Goal: Task Accomplishment & Management: Manage account settings

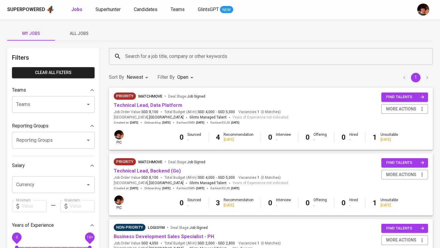
click at [78, 31] on span "All Jobs" at bounding box center [79, 33] width 41 height 7
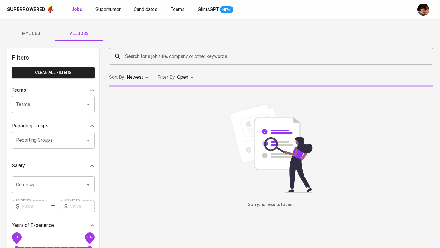
click at [144, 62] on input "Search for a job title, company or other keywords" at bounding box center [271, 56] width 297 height 11
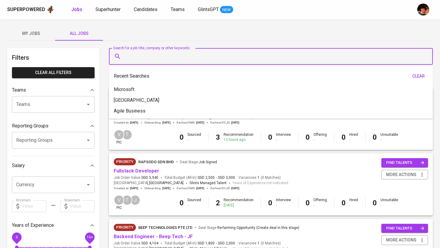
type input "F"
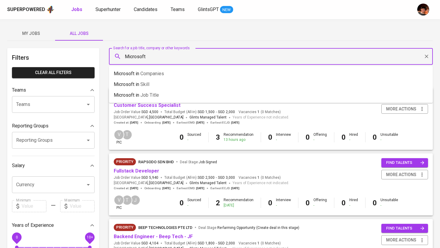
type input "Microsoft"
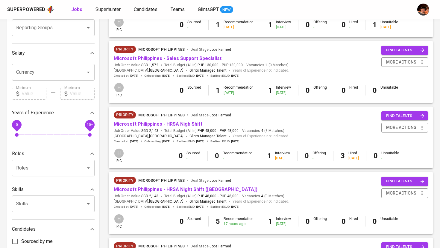
scroll to position [114, 0]
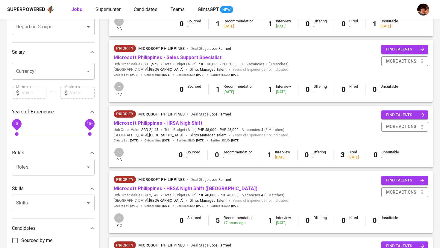
click at [187, 124] on link "Microsoft Philippines - HRSA Nigh Shift" at bounding box center [158, 123] width 89 height 6
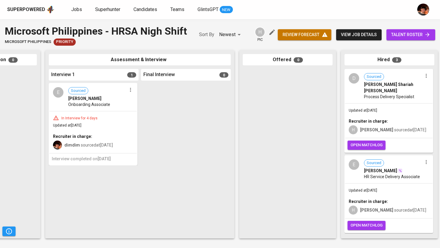
scroll to position [0, 162]
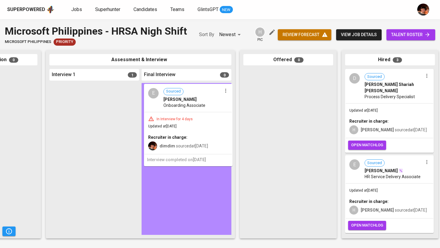
drag, startPoint x: 86, startPoint y: 109, endPoint x: 182, endPoint y: 109, distance: 96.0
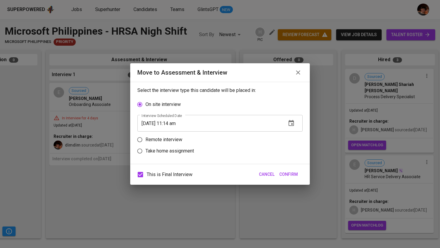
scroll to position [0, 163]
click at [174, 140] on p "Remote interview" at bounding box center [163, 139] width 37 height 7
click at [145, 140] on input "Remote interview" at bounding box center [139, 139] width 11 height 11
radio input "true"
click at [172, 135] on input "[DATE] 11:14 am" at bounding box center [209, 134] width 144 height 17
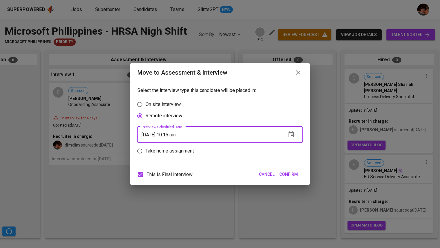
type input "[DATE] 10:15 am"
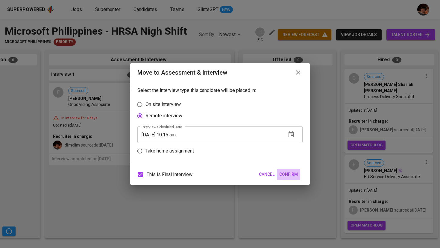
click at [284, 170] on button "Confirm" at bounding box center [288, 174] width 23 height 11
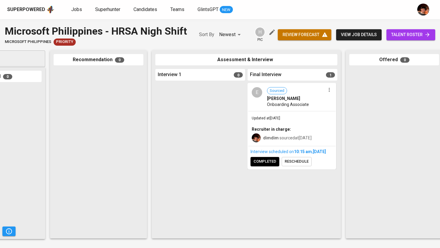
scroll to position [0, 0]
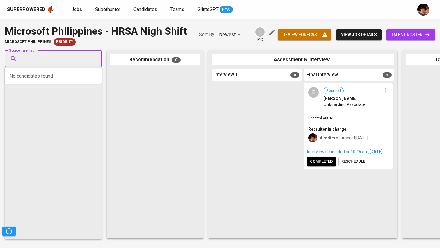
click at [68, 63] on input "Source Talents..." at bounding box center [50, 58] width 63 height 11
click at [86, 61] on div "Source Talents..." at bounding box center [53, 59] width 97 height 17
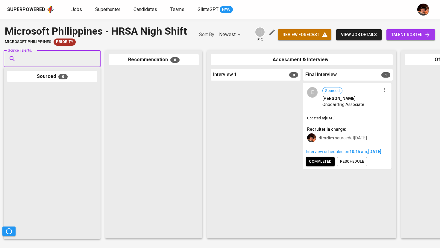
paste input "[EMAIL_ADDRESS][DOMAIN_NAME]"
type input "[EMAIL_ADDRESS][DOMAIN_NAME]"
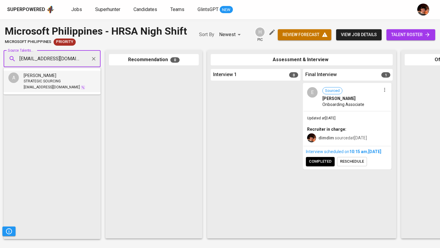
click at [46, 78] on span "[PERSON_NAME]" at bounding box center [40, 76] width 33 height 6
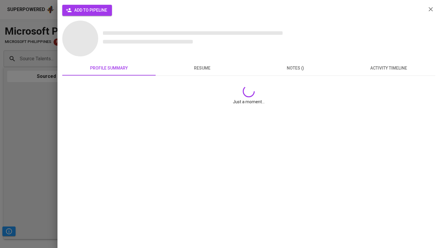
click at [88, 10] on span "add to pipeline" at bounding box center [87, 10] width 40 height 7
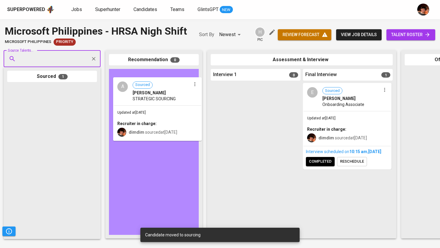
drag, startPoint x: 47, startPoint y: 106, endPoint x: 141, endPoint y: 97, distance: 94.9
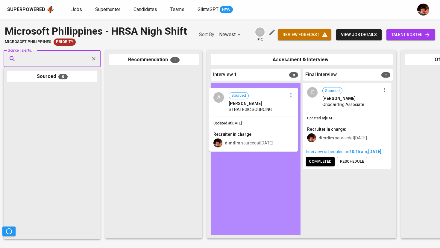
drag, startPoint x: 145, startPoint y: 92, endPoint x: 246, endPoint y: 110, distance: 102.6
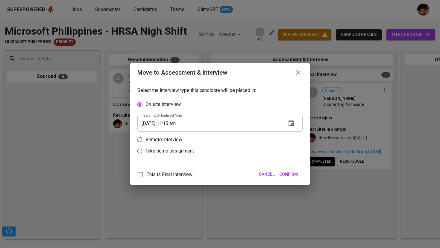
click at [173, 136] on p "Remote interview" at bounding box center [163, 139] width 37 height 7
click at [145, 136] on input "Remote interview" at bounding box center [139, 139] width 11 height 11
radio input "true"
click at [173, 134] on input "[DATE] 11:15 am" at bounding box center [209, 134] width 144 height 17
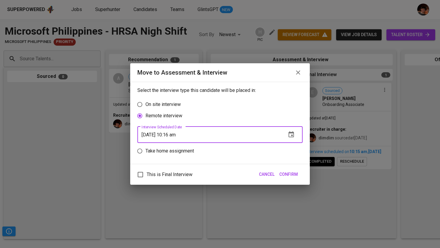
type input "[DATE] 10:16 am"
click at [289, 176] on span "Confirm" at bounding box center [288, 174] width 19 height 7
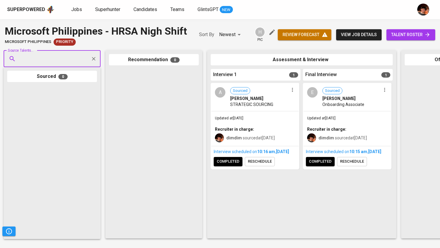
click at [324, 165] on span "completed" at bounding box center [320, 161] width 23 height 7
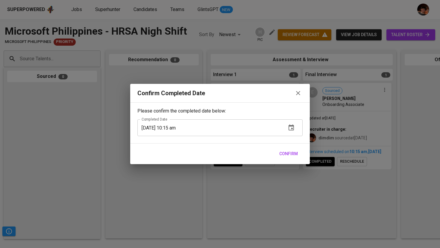
click at [289, 155] on span "Confirm" at bounding box center [288, 153] width 19 height 7
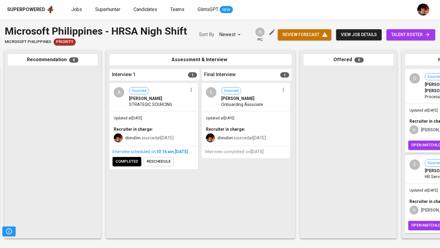
scroll to position [0, 141]
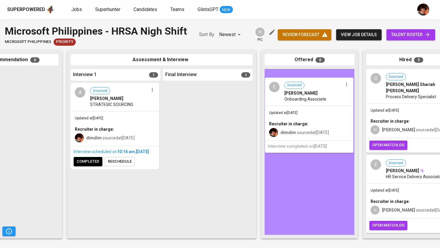
drag, startPoint x: 205, startPoint y: 98, endPoint x: 309, endPoint y: 92, distance: 105.1
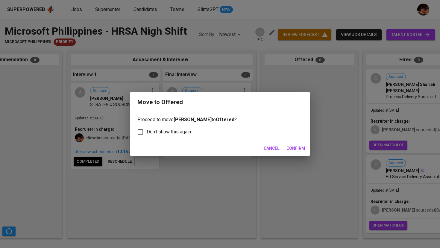
click at [286, 151] on span "Confirm" at bounding box center [295, 148] width 19 height 7
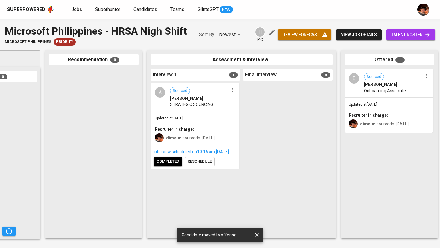
scroll to position [0, 70]
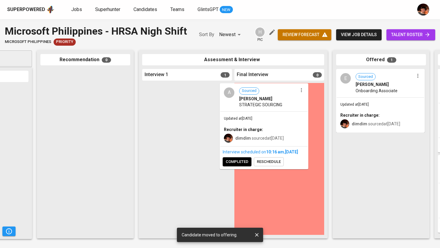
drag, startPoint x: 203, startPoint y: 108, endPoint x: 266, endPoint y: 108, distance: 62.8
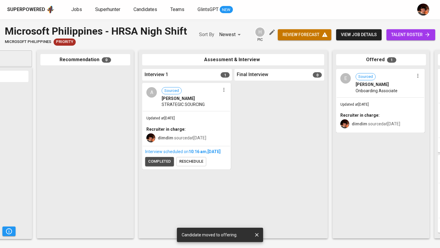
click at [168, 164] on span "completed" at bounding box center [159, 161] width 23 height 7
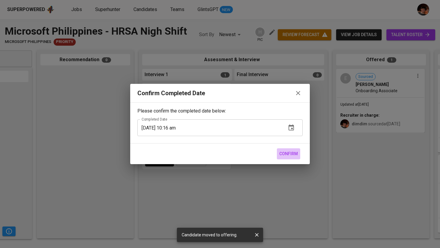
click at [295, 156] on span "Confirm" at bounding box center [288, 153] width 19 height 7
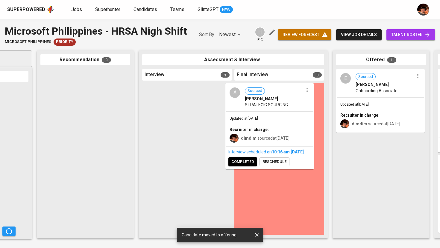
drag, startPoint x: 201, startPoint y: 109, endPoint x: 288, endPoint y: 109, distance: 87.0
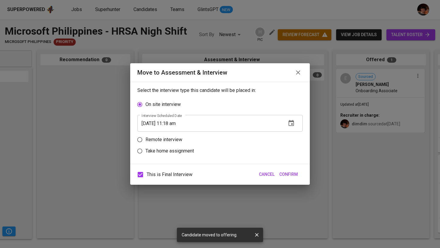
click at [168, 138] on p "Remote interview" at bounding box center [163, 139] width 37 height 7
click at [145, 138] on input "Remote interview" at bounding box center [139, 139] width 11 height 11
radio input "true"
click at [173, 134] on input "[DATE] 11:18 am" at bounding box center [209, 134] width 144 height 17
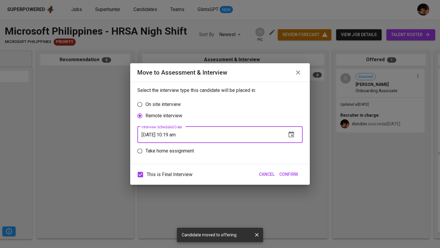
type input "[DATE] 10:19 am"
click at [294, 176] on span "Confirm" at bounding box center [288, 174] width 19 height 7
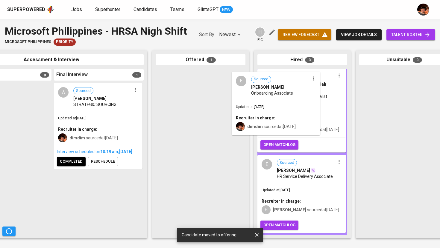
scroll to position [0, 0]
drag, startPoint x: 211, startPoint y: 88, endPoint x: 295, endPoint y: 91, distance: 83.2
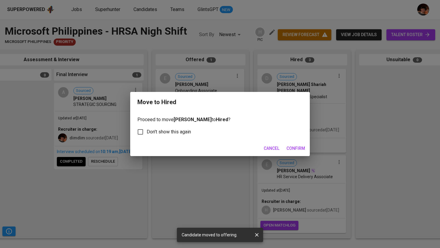
click at [292, 148] on span "Confirm" at bounding box center [295, 148] width 19 height 7
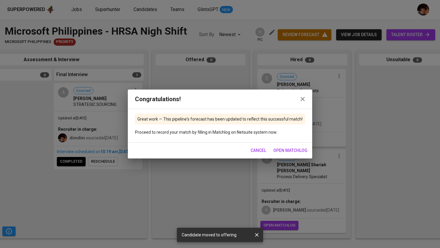
scroll to position [21, 0]
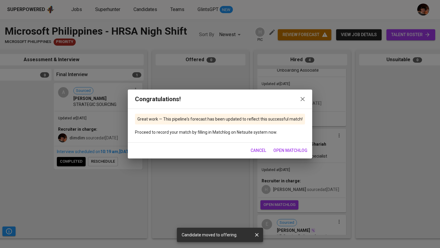
click at [299, 101] on icon "button" at bounding box center [302, 99] width 7 height 7
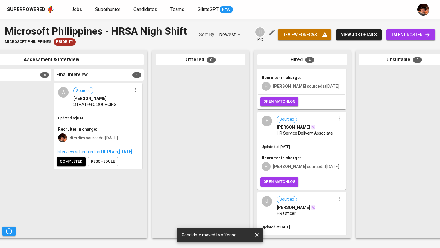
scroll to position [150, 0]
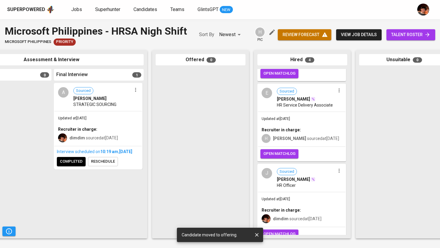
click at [275, 231] on span "open matchlog" at bounding box center [279, 234] width 32 height 7
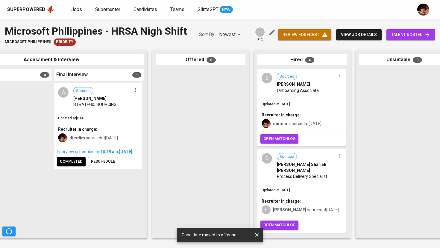
scroll to position [0, 0]
click at [287, 138] on span "open matchlog" at bounding box center [279, 139] width 32 height 7
click at [76, 165] on span "completed" at bounding box center [71, 161] width 23 height 7
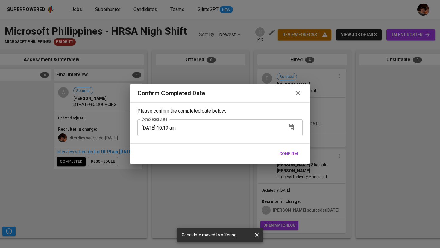
click at [282, 157] on span "Confirm" at bounding box center [288, 153] width 19 height 7
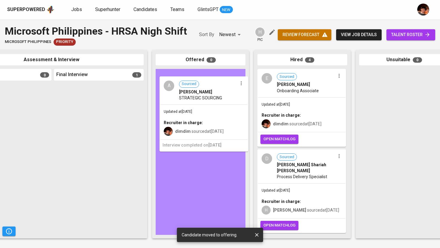
drag, startPoint x: 81, startPoint y: 112, endPoint x: 188, endPoint y: 105, distance: 107.3
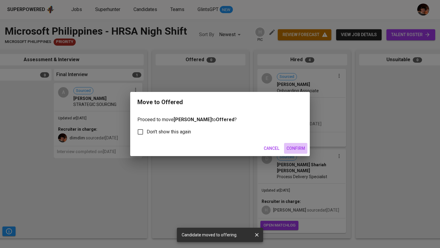
click at [298, 150] on span "Confirm" at bounding box center [295, 148] width 19 height 7
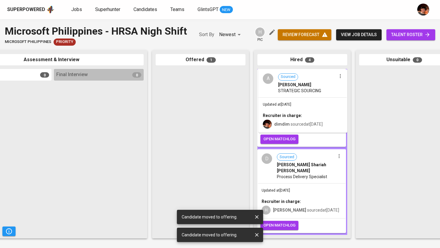
drag, startPoint x: 209, startPoint y: 95, endPoint x: 298, endPoint y: 95, distance: 89.7
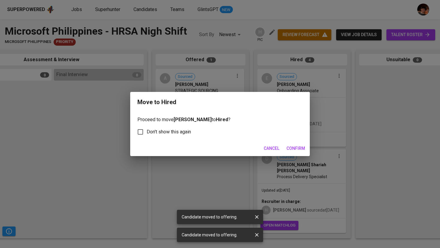
click at [295, 149] on span "Confirm" at bounding box center [295, 148] width 19 height 7
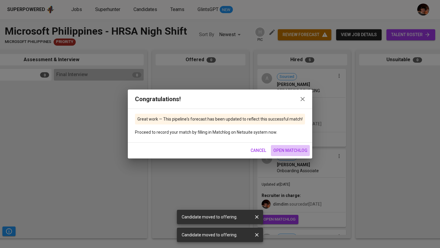
click at [283, 149] on span "open matchlog" at bounding box center [290, 150] width 34 height 7
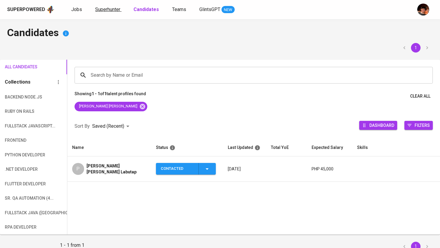
click at [109, 7] on span "Superhunter" at bounding box center [107, 10] width 25 height 6
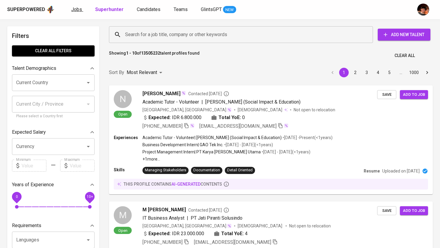
click at [79, 7] on span "Jobs" at bounding box center [76, 10] width 11 height 6
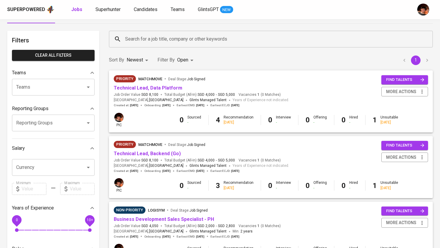
scroll to position [18, 0]
